Goal: Task Accomplishment & Management: Manage account settings

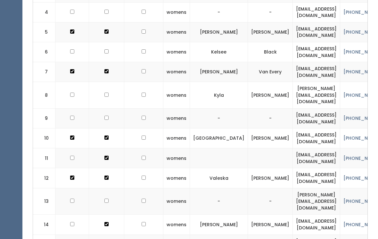
scroll to position [279, 0]
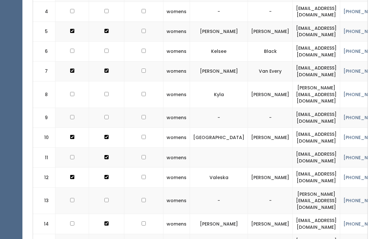
checkbox input "true"
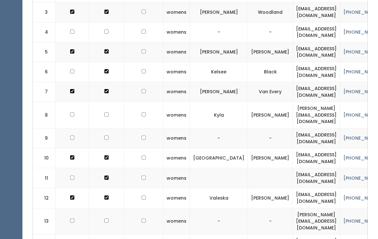
scroll to position [259, 0]
click at [102, 102] on td at bounding box center [106, 114] width 35 height 27
click at [109, 128] on td at bounding box center [106, 138] width 35 height 20
checkbox input "true"
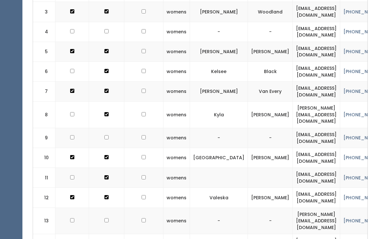
checkbox input "true"
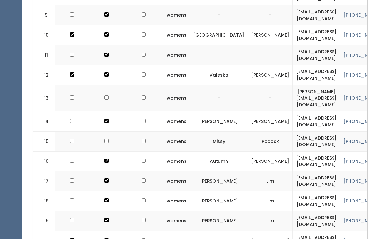
scroll to position [384, 0]
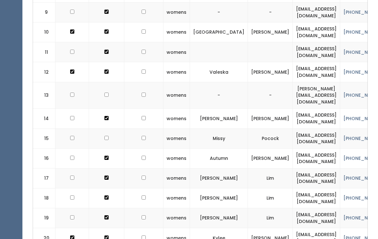
checkbox input "true"
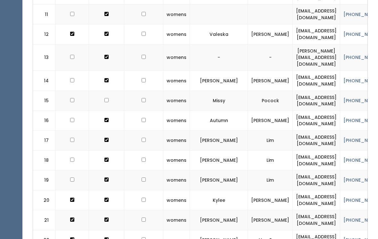
scroll to position [422, 0]
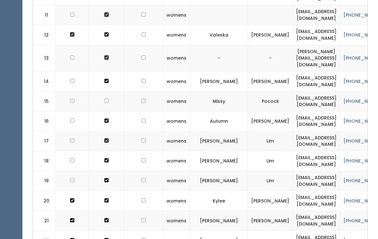
click at [102, 91] on td at bounding box center [106, 101] width 35 height 20
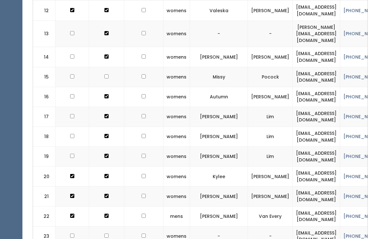
scroll to position [446, 0]
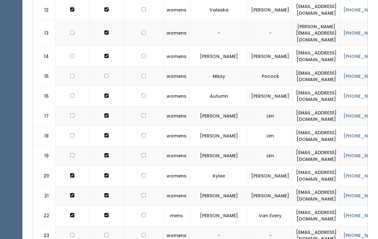
checkbox input "true"
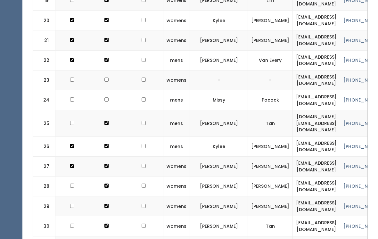
scroll to position [601, 0]
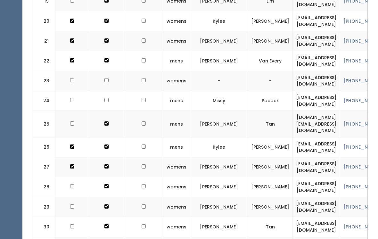
checkbox input "true"
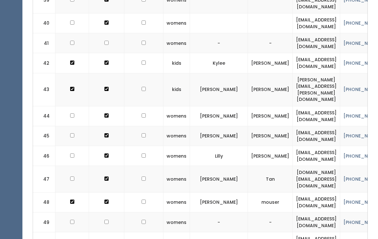
scroll to position [1012, 0]
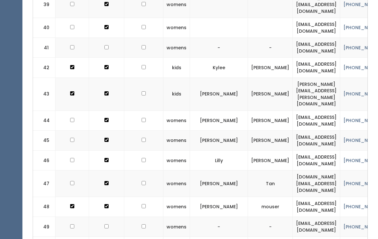
checkbox input "true"
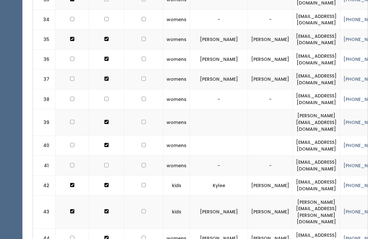
scroll to position [892, 0]
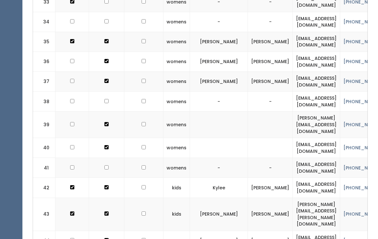
checkbox input "true"
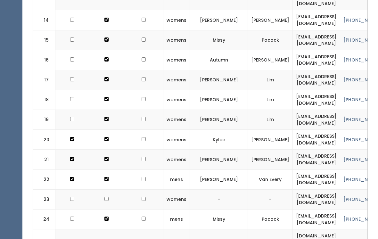
scroll to position [483, 0]
checkbox input "true"
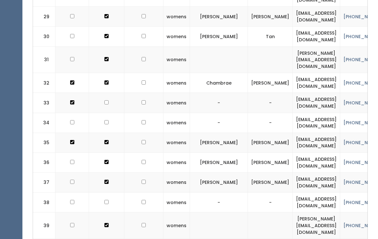
scroll to position [793, 0]
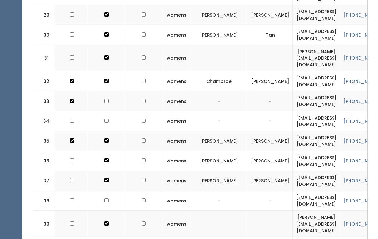
checkbox input "true"
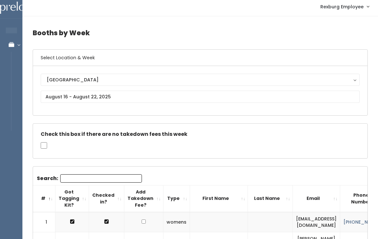
scroll to position [1, 0]
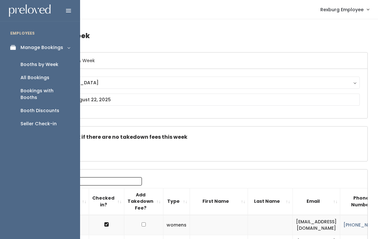
click at [54, 107] on div "Booth Discounts" at bounding box center [39, 110] width 39 height 7
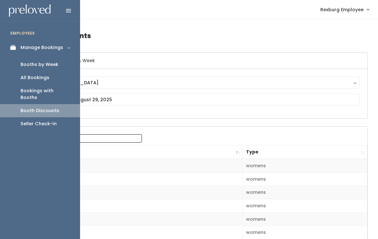
click at [20, 46] on link "Manage Bookings" at bounding box center [40, 47] width 80 height 14
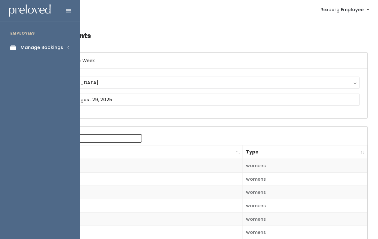
click at [66, 46] on link "Manage Bookings" at bounding box center [40, 47] width 80 height 14
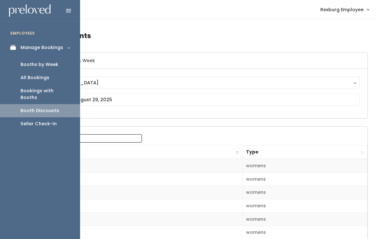
click at [56, 66] on div "Booths by Week" at bounding box center [39, 64] width 38 height 7
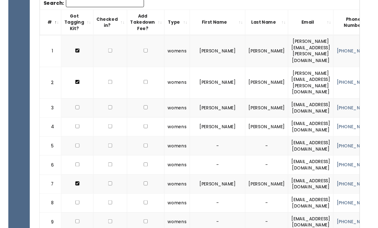
scroll to position [214, 0]
